Goal: Task Accomplishment & Management: Manage account settings

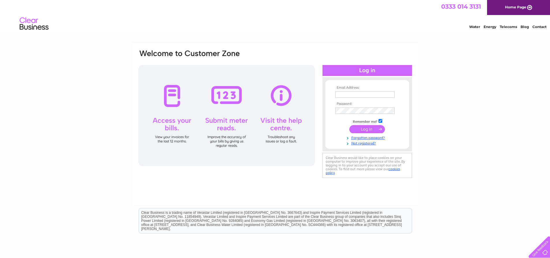
type input "arthurshomefarm@gmail.com"
click at [367, 130] on input "submit" at bounding box center [368, 129] width 36 height 8
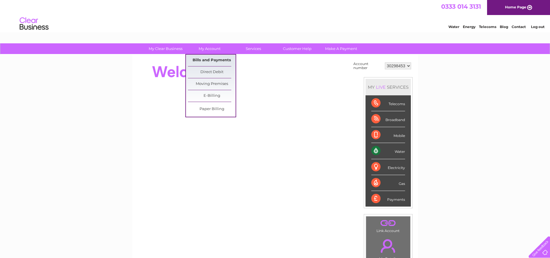
click at [208, 59] on link "Bills and Payments" at bounding box center [212, 61] width 48 height 12
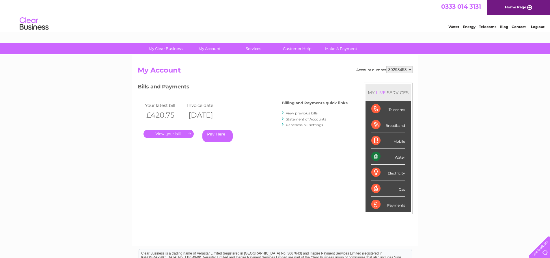
click at [306, 119] on link "Statement of Accounts" at bounding box center [306, 119] width 40 height 4
click at [308, 114] on link "View previous bills" at bounding box center [302, 113] width 32 height 4
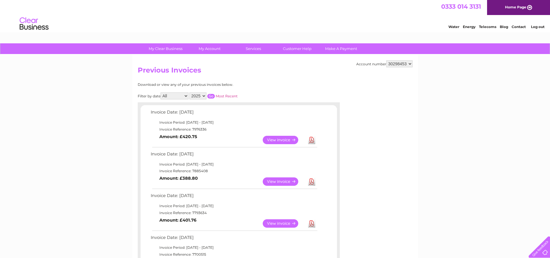
click at [311, 142] on link "Download" at bounding box center [311, 140] width 7 height 8
click at [540, 27] on link "Log out" at bounding box center [538, 27] width 14 height 4
